Goal: Task Accomplishment & Management: Manage account settings

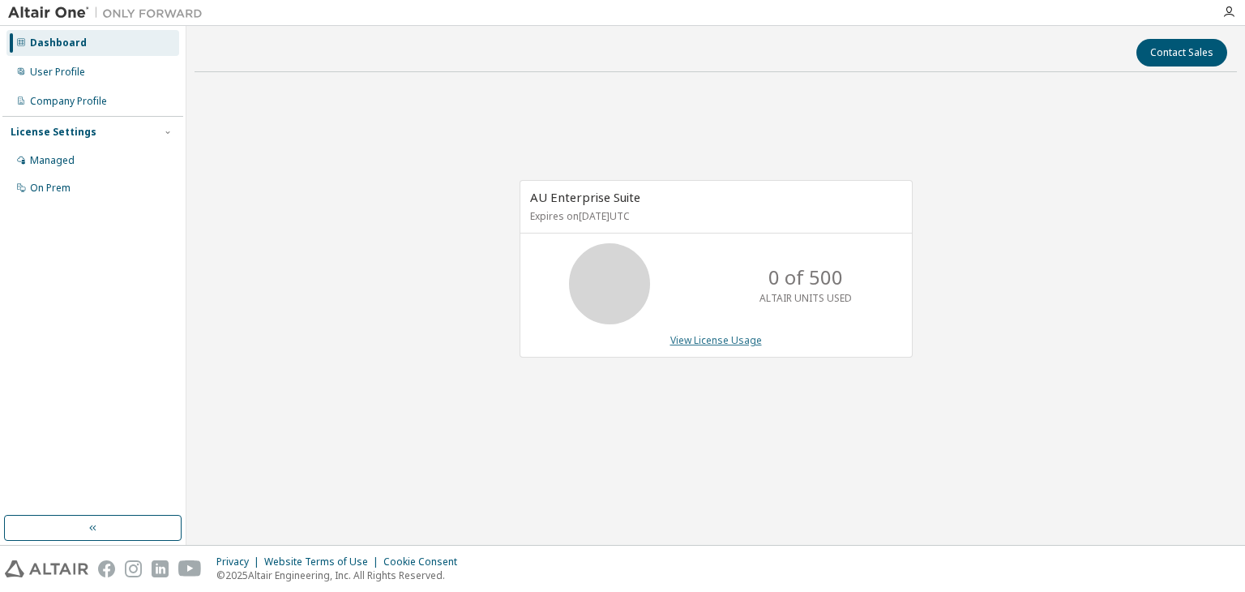
click at [733, 337] on link "View License Usage" at bounding box center [716, 340] width 92 height 14
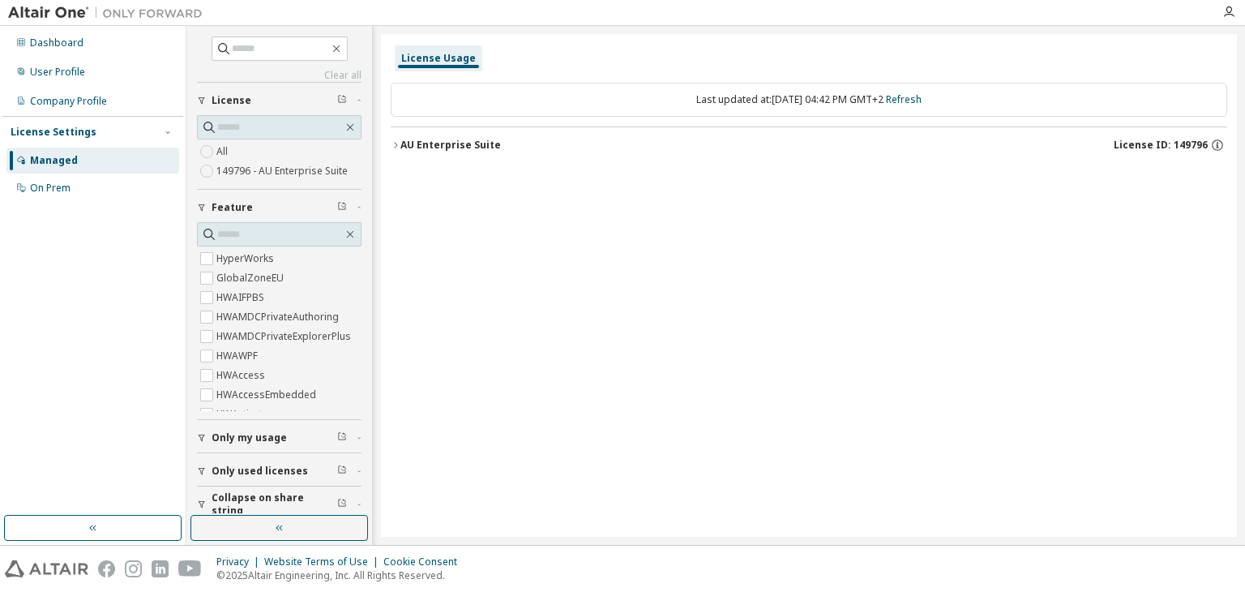
click at [1188, 146] on span "License ID: 149796" at bounding box center [1161, 145] width 94 height 13
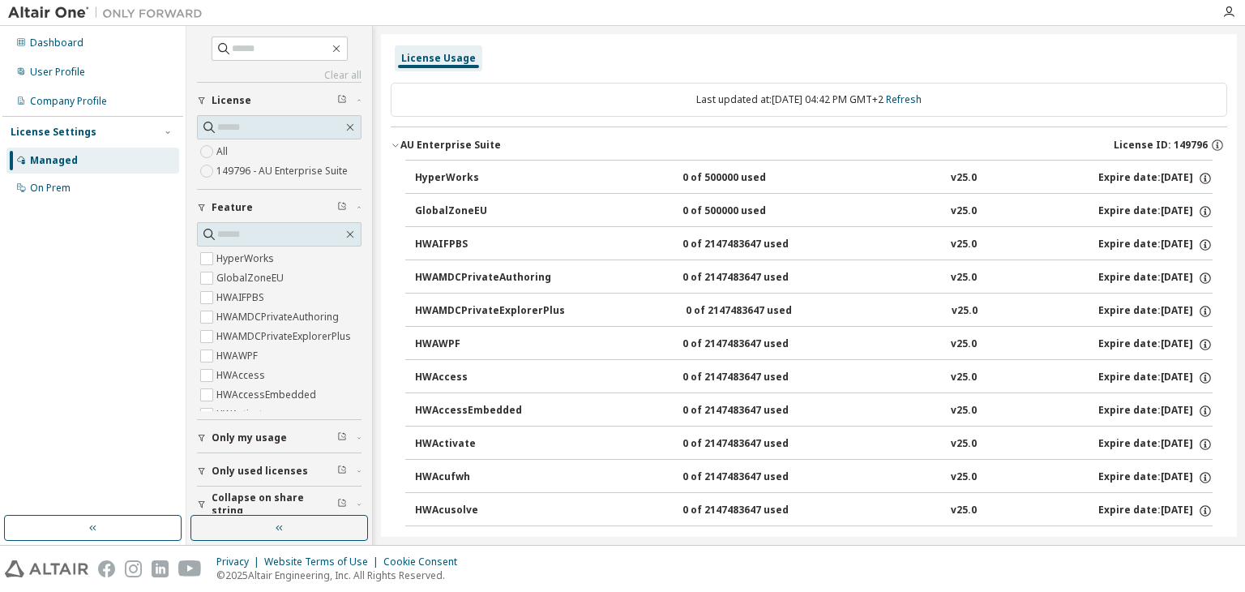
click at [1098, 173] on div "Expire date: [DATE]" at bounding box center [1155, 178] width 114 height 15
click at [1028, 176] on div "HyperWorks 0 of 500000 used v25.0 Expire date: 2025-10-01" at bounding box center [813, 178] width 797 height 15
drag, startPoint x: 1028, startPoint y: 176, endPoint x: 1057, endPoint y: 173, distance: 28.6
click at [1057, 173] on div "HyperWorks 0 of 500000 used v25.0 Expire date: 2025-10-01" at bounding box center [813, 178] width 797 height 15
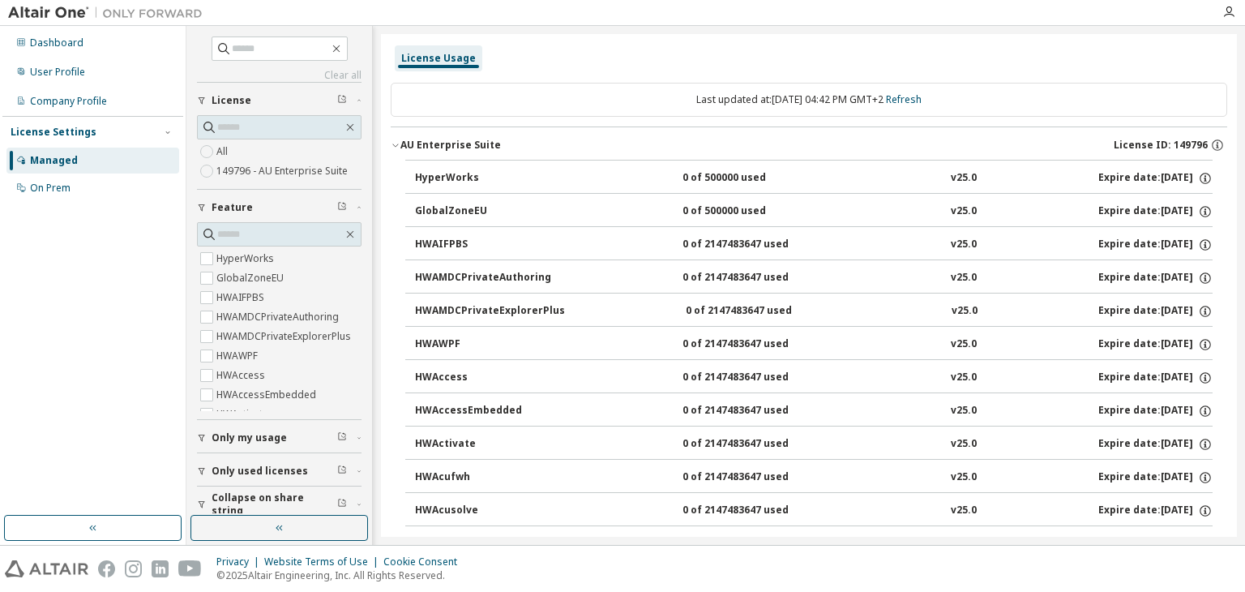
drag, startPoint x: 1080, startPoint y: 176, endPoint x: 1180, endPoint y: 155, distance: 102.7
click at [112, 48] on div "Dashboard" at bounding box center [92, 43] width 173 height 26
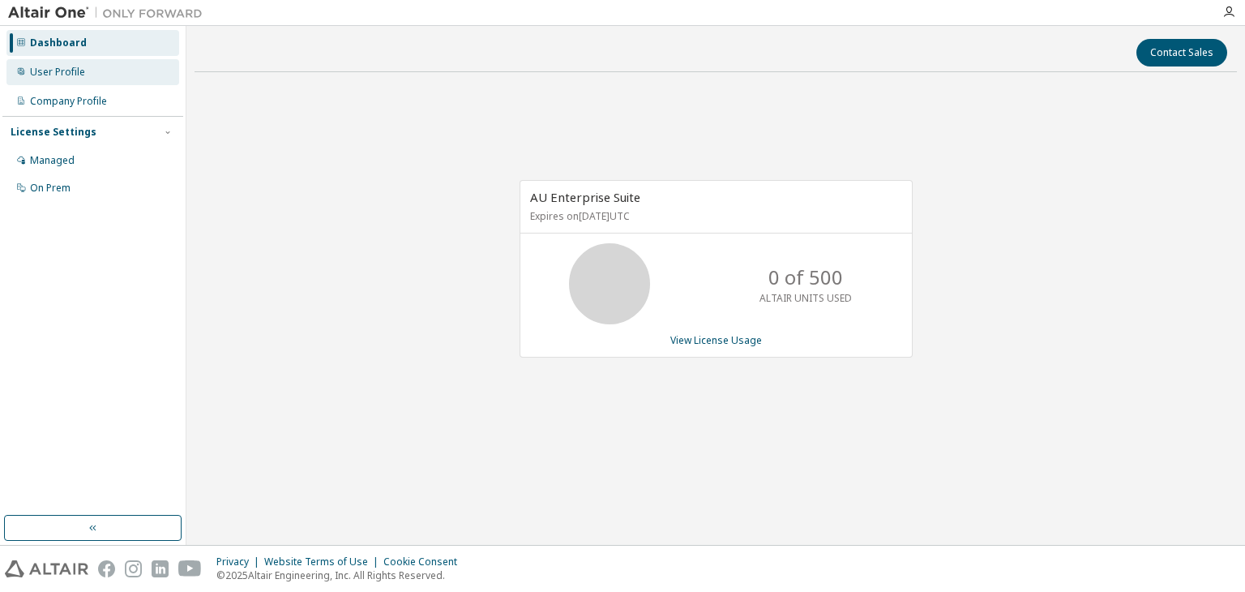
click at [100, 73] on div "User Profile" at bounding box center [92, 72] width 173 height 26
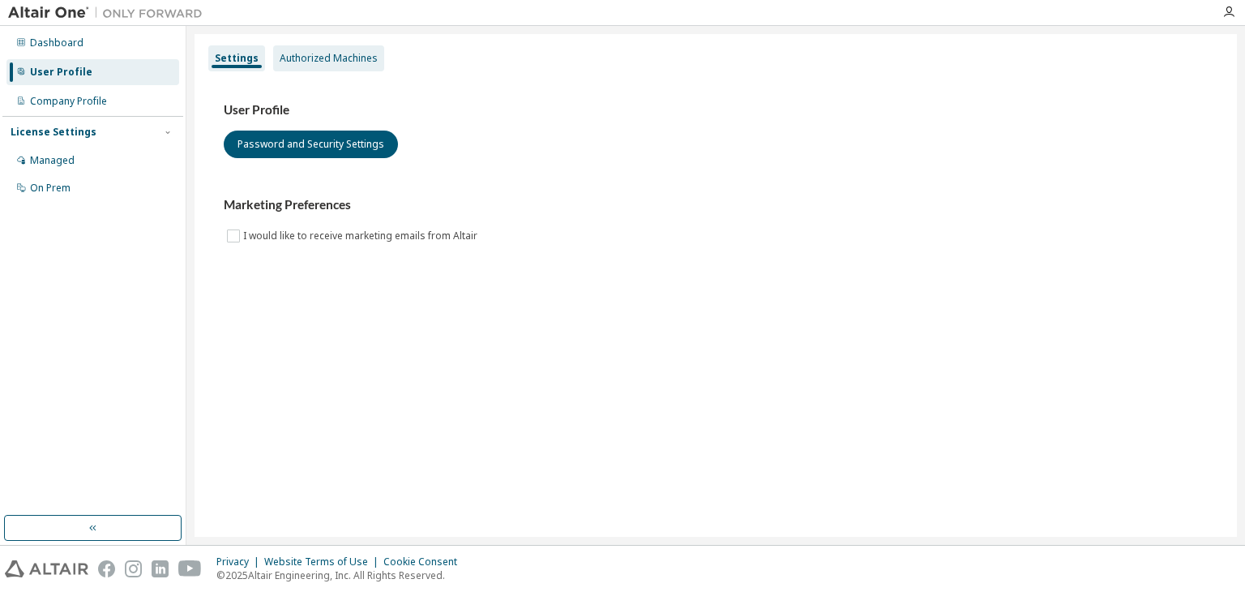
click at [323, 54] on div "Authorized Machines" at bounding box center [329, 58] width 98 height 13
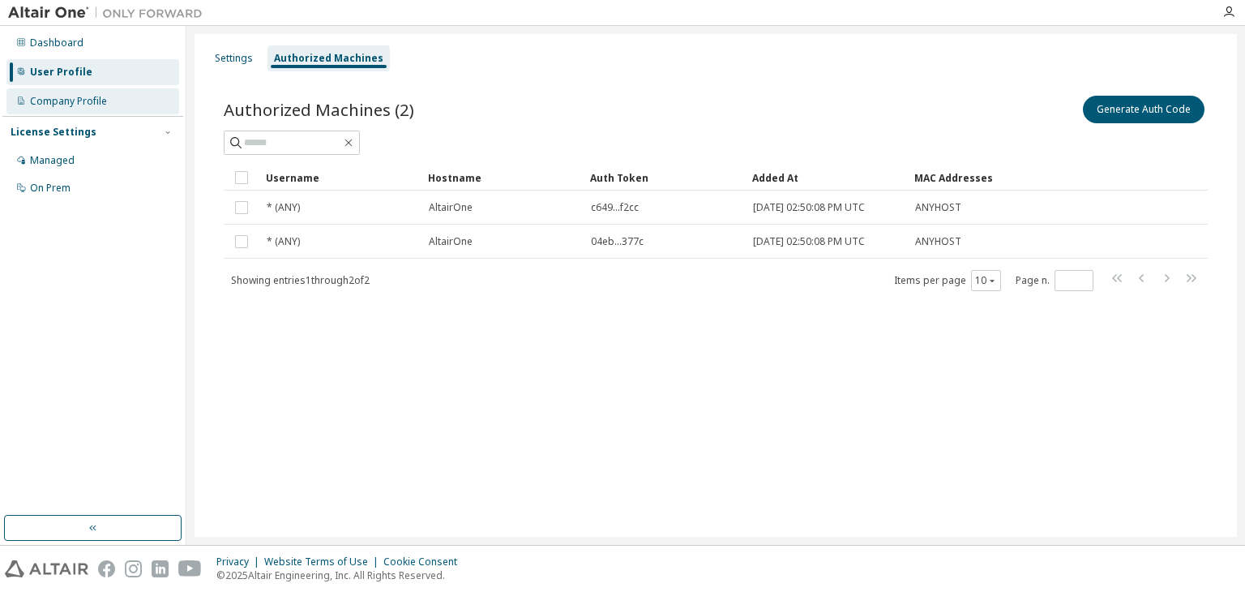
click at [113, 100] on div "Company Profile" at bounding box center [92, 101] width 173 height 26
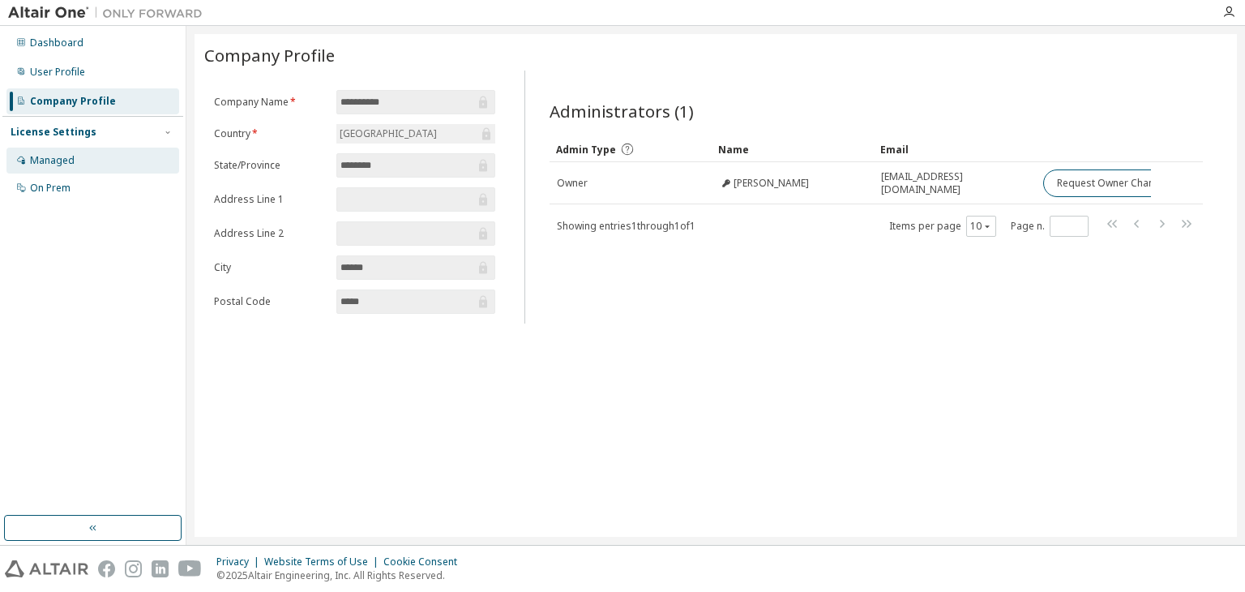
click at [78, 155] on div "Managed" at bounding box center [92, 161] width 173 height 26
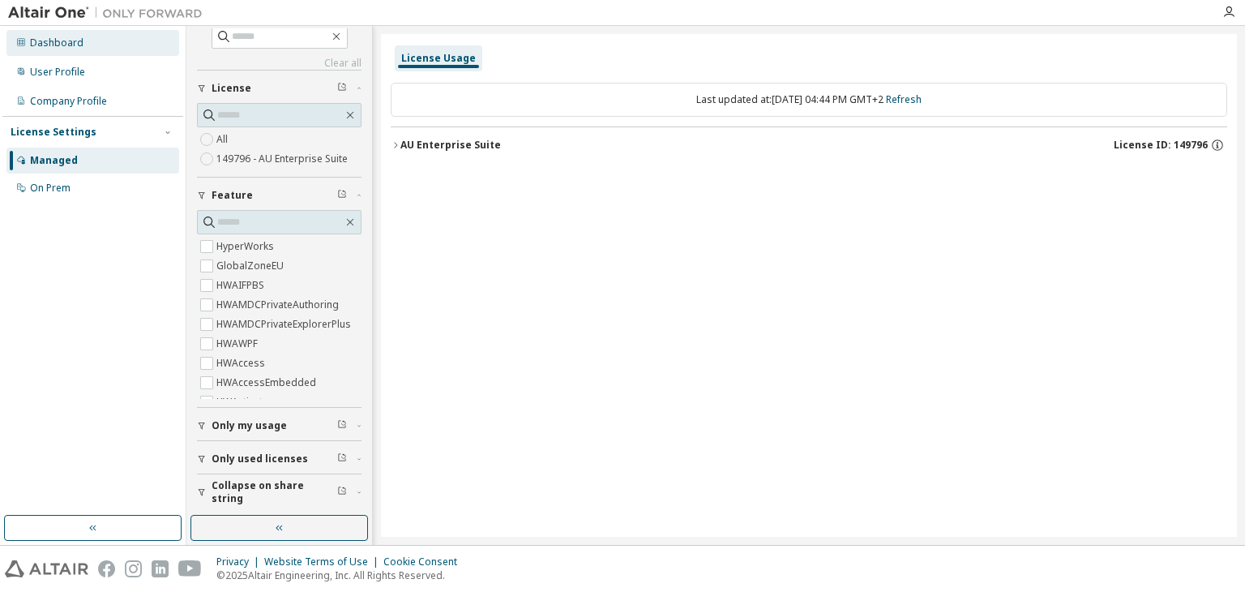
click at [115, 32] on div "Dashboard" at bounding box center [92, 43] width 173 height 26
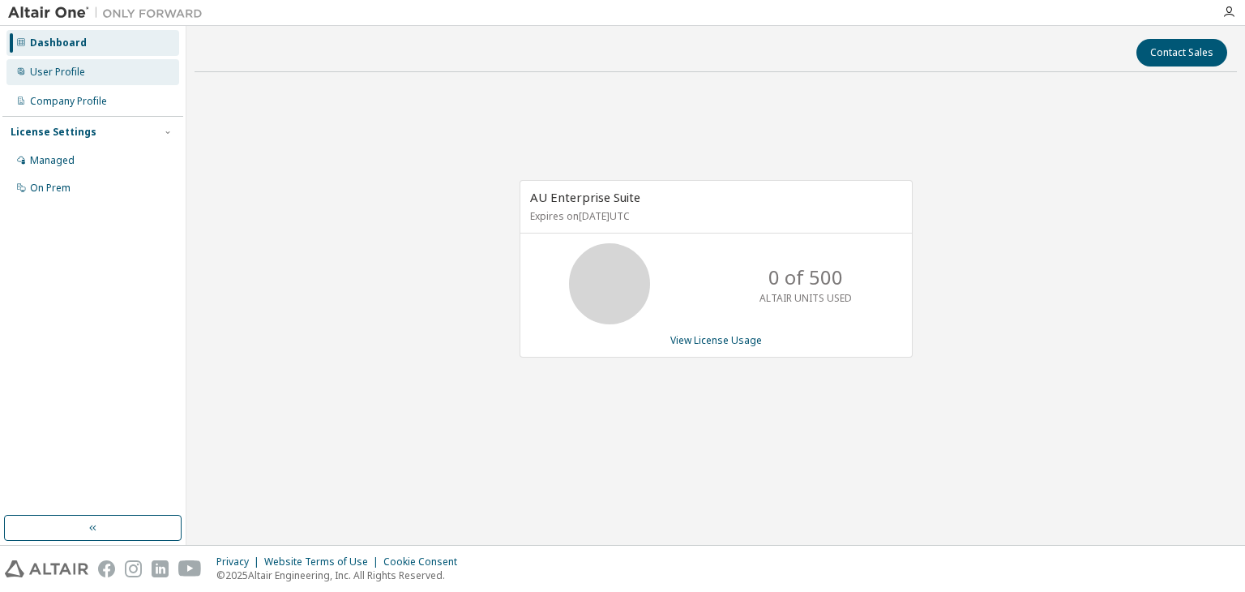
click at [118, 72] on div "User Profile" at bounding box center [92, 72] width 173 height 26
